Goal: Task Accomplishment & Management: Use online tool/utility

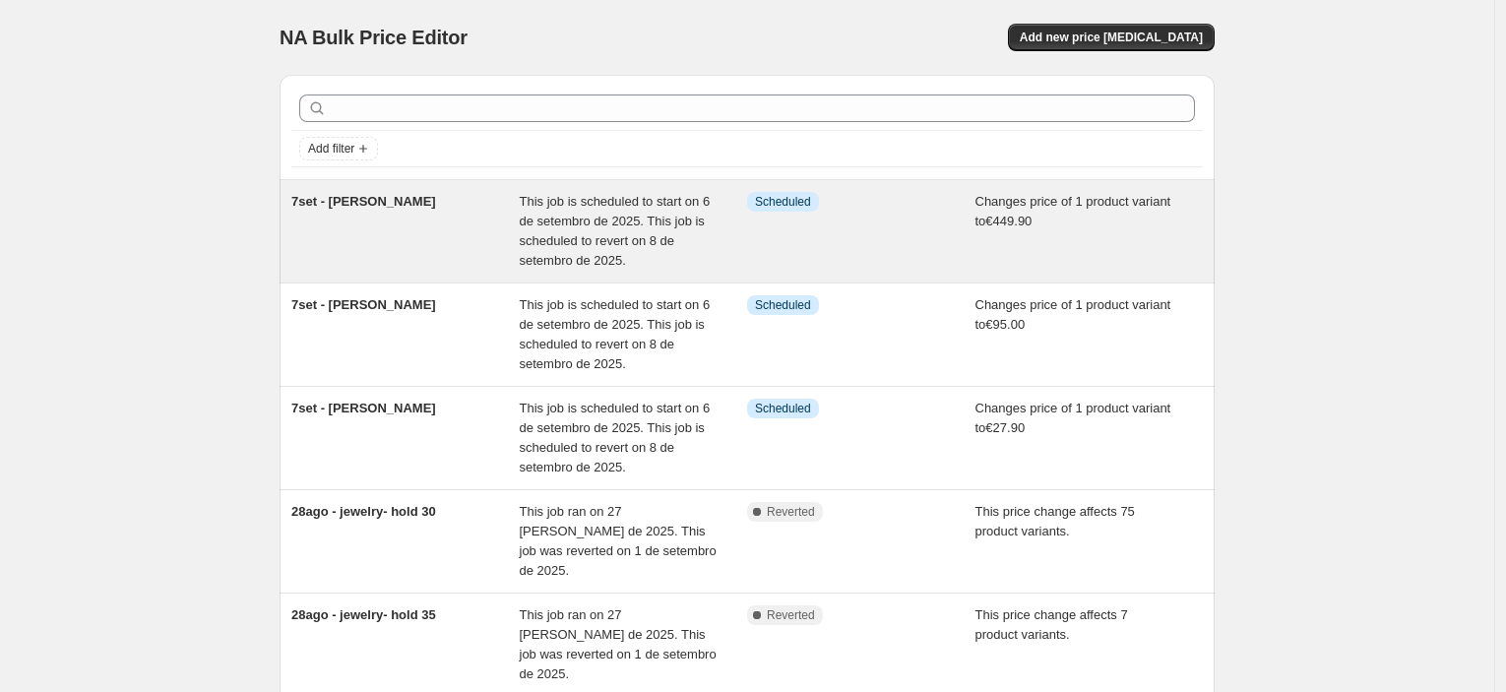
scroll to position [109, 0]
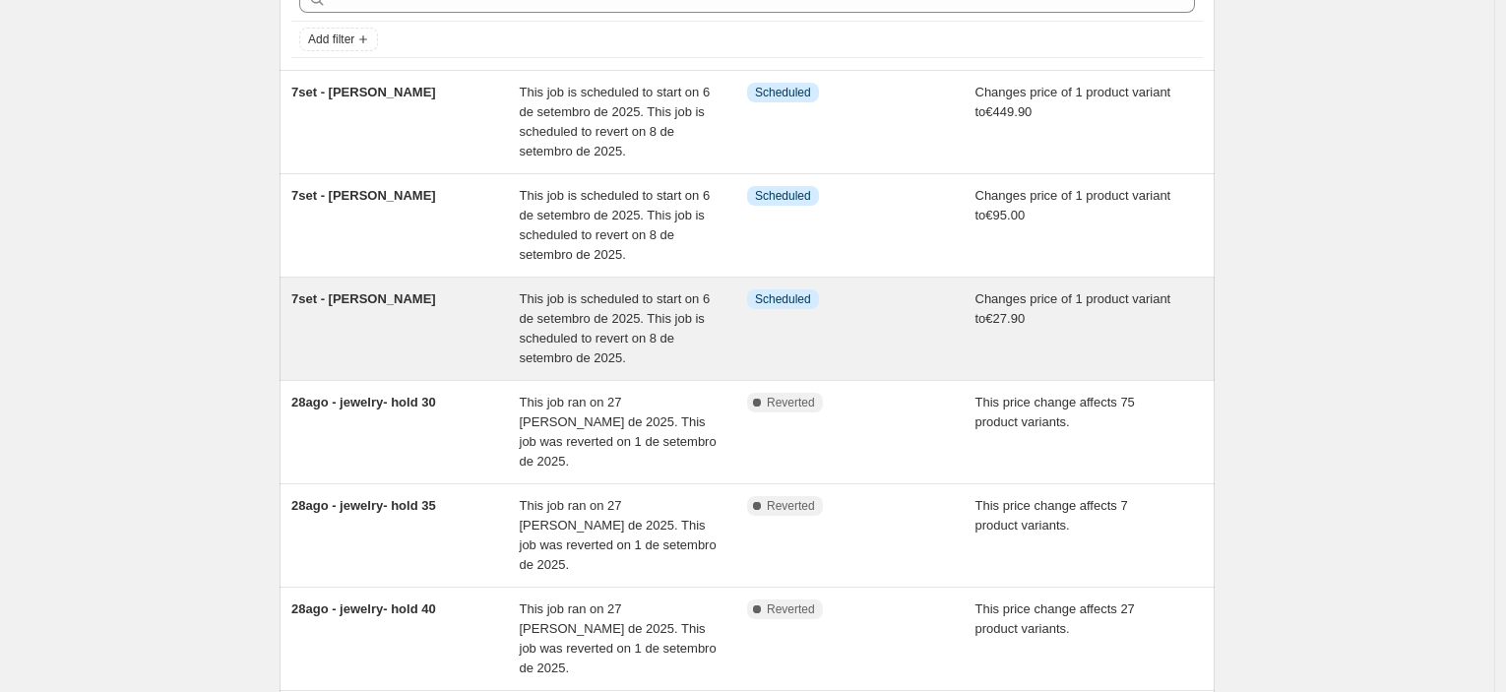
click at [581, 310] on span "This job is scheduled to start on 6 de setembro de 2025. This job is scheduled …" at bounding box center [615, 328] width 191 height 74
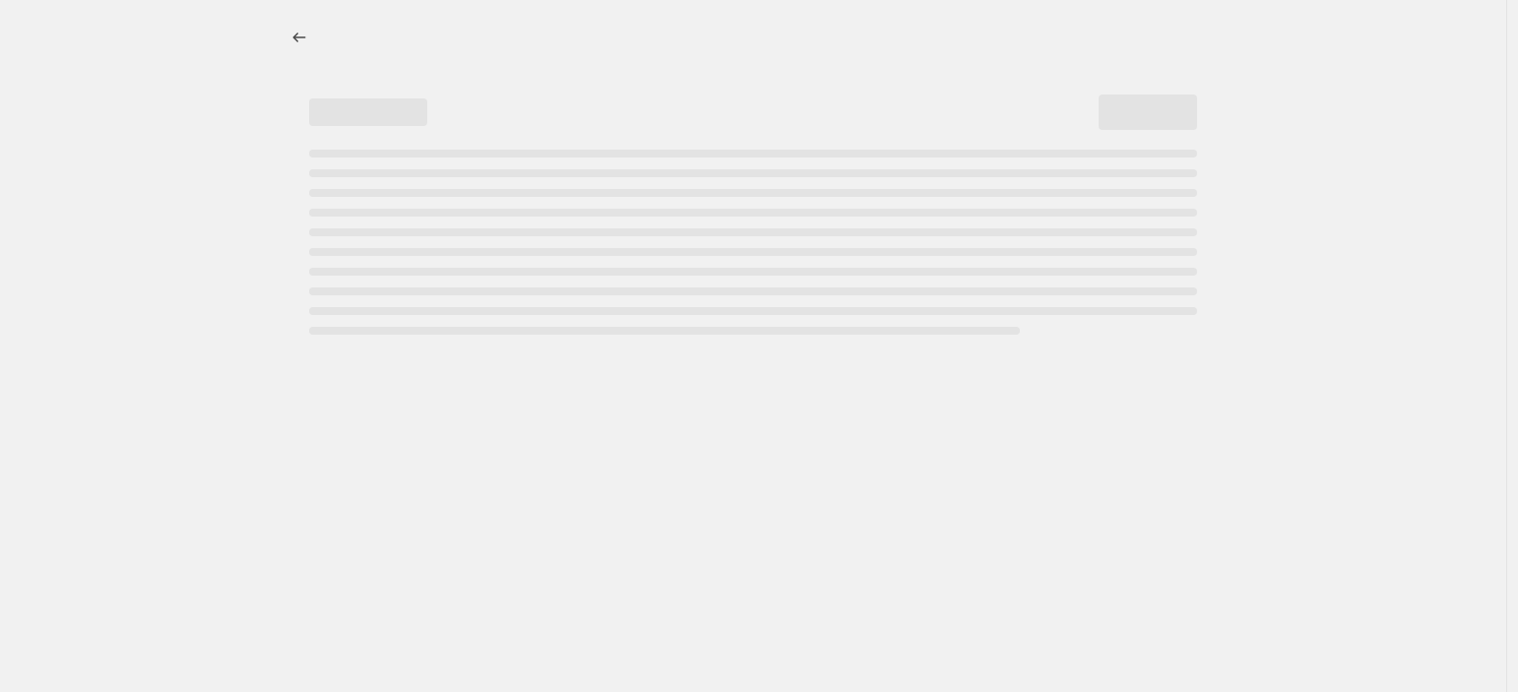
select select "no_change"
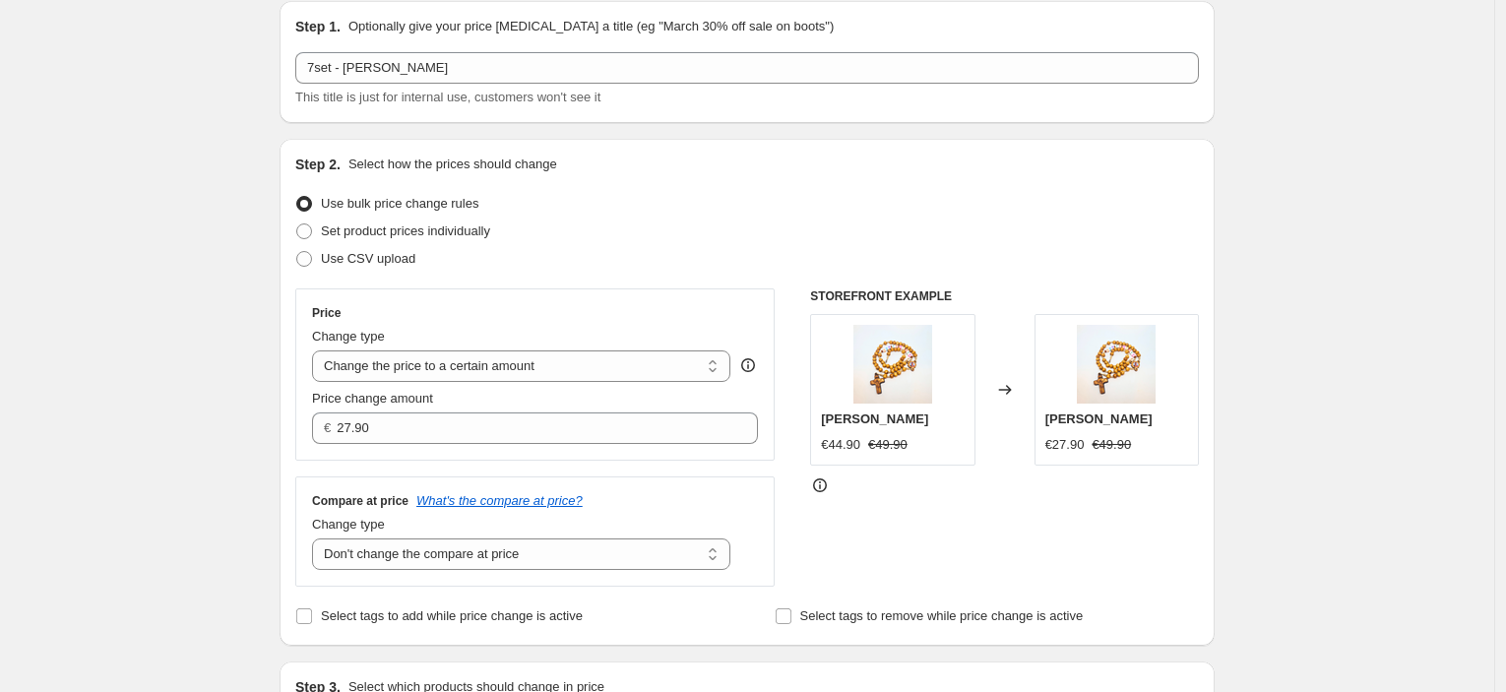
scroll to position [219, 0]
